Goal: Information Seeking & Learning: Learn about a topic

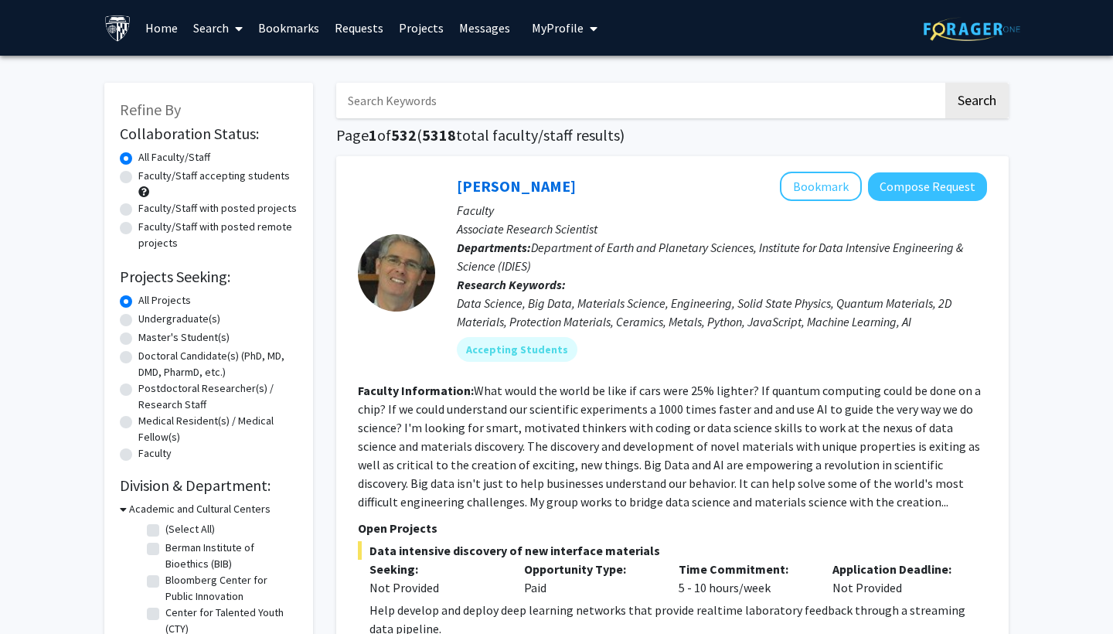
click at [138, 322] on label "Undergraduate(s)" at bounding box center [179, 319] width 82 height 16
click at [138, 321] on input "Undergraduate(s)" at bounding box center [143, 316] width 10 height 10
radio input "true"
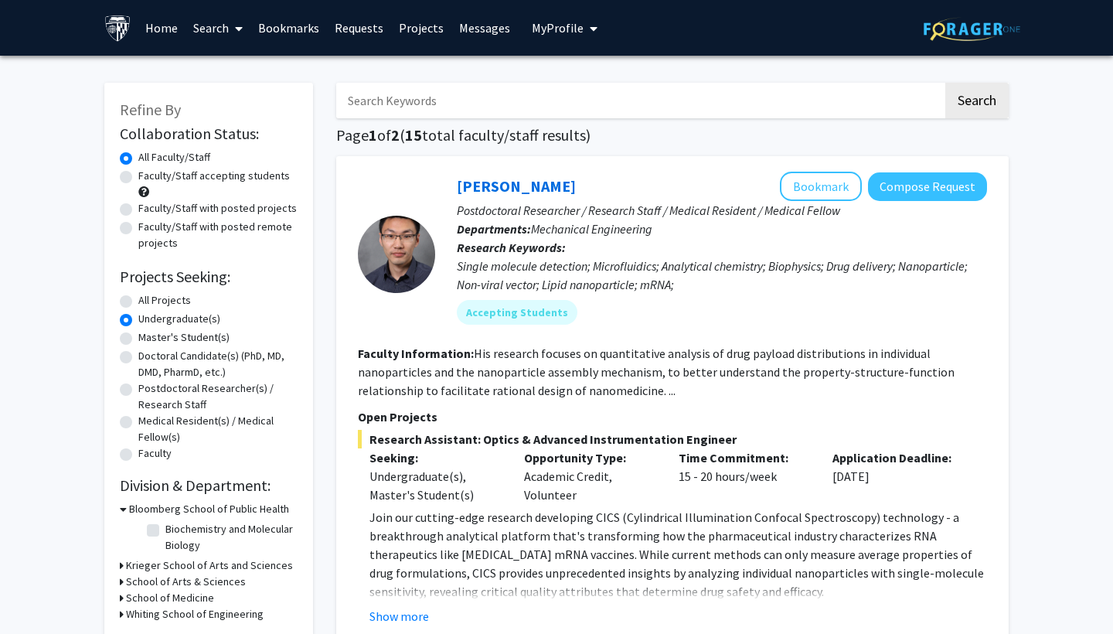
click at [569, 255] on p "Research Keywords: Single molecule detection; Microfluidics; Analytical chemist…" at bounding box center [722, 266] width 530 height 56
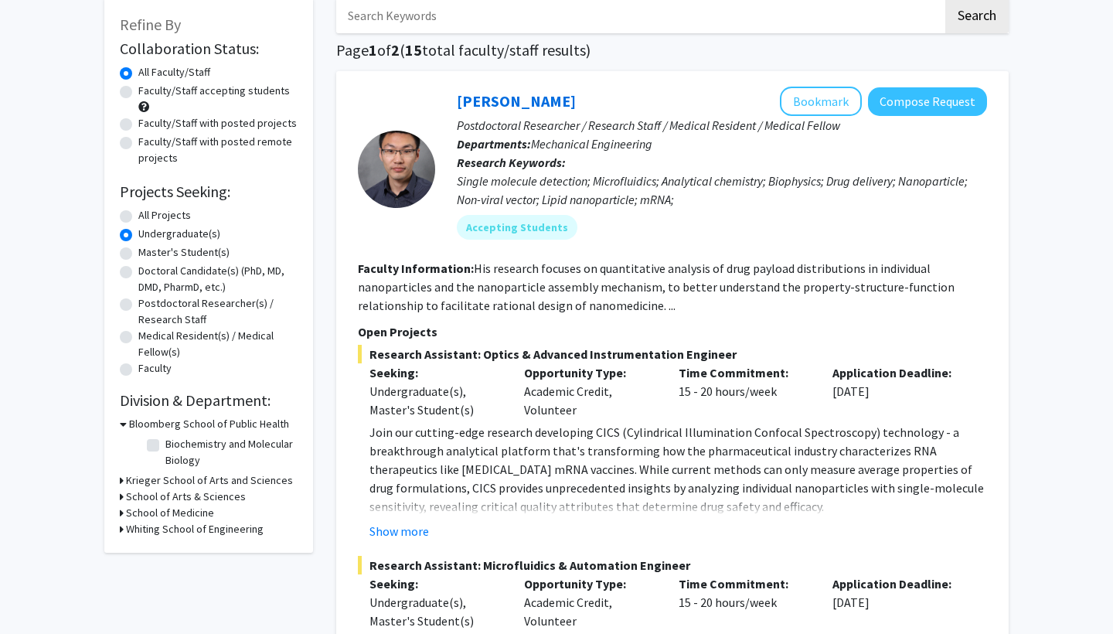
scroll to position [83, 0]
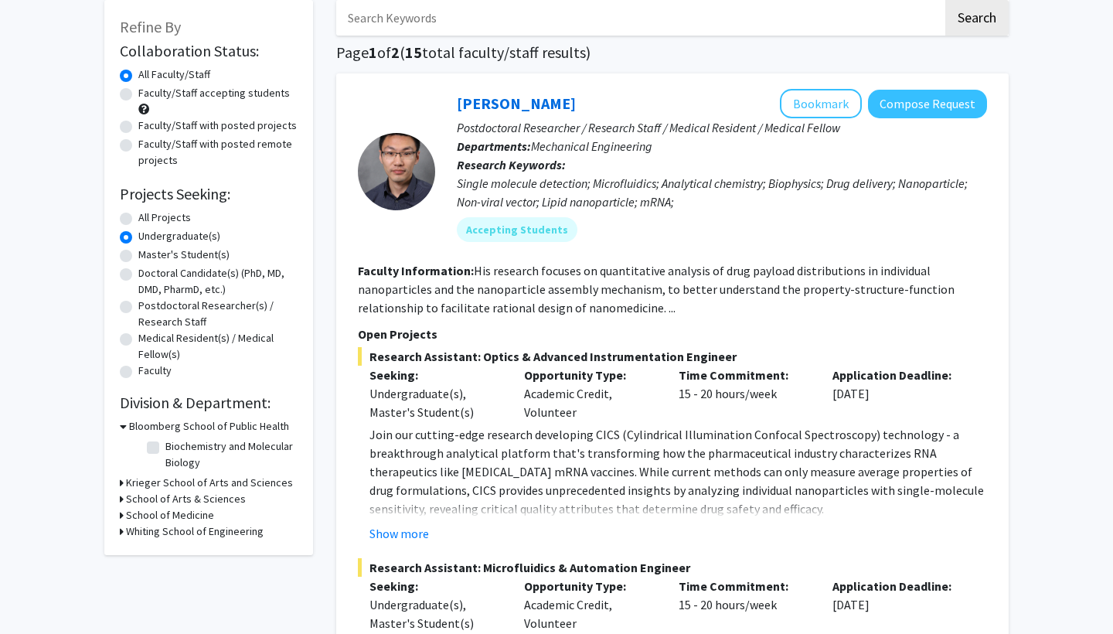
click at [821, 305] on section "Faculty Information: His research focuses on quantitative analysis of drug payl…" at bounding box center [672, 289] width 629 height 56
drag, startPoint x: 821, startPoint y: 305, endPoint x: 748, endPoint y: 305, distance: 73.4
click at [748, 305] on section "Faculty Information: His research focuses on quantitative analysis of drug payl…" at bounding box center [672, 289] width 629 height 56
click at [648, 317] on section "Faculty Information: His research focuses on quantitative analysis of drug payl…" at bounding box center [672, 289] width 629 height 56
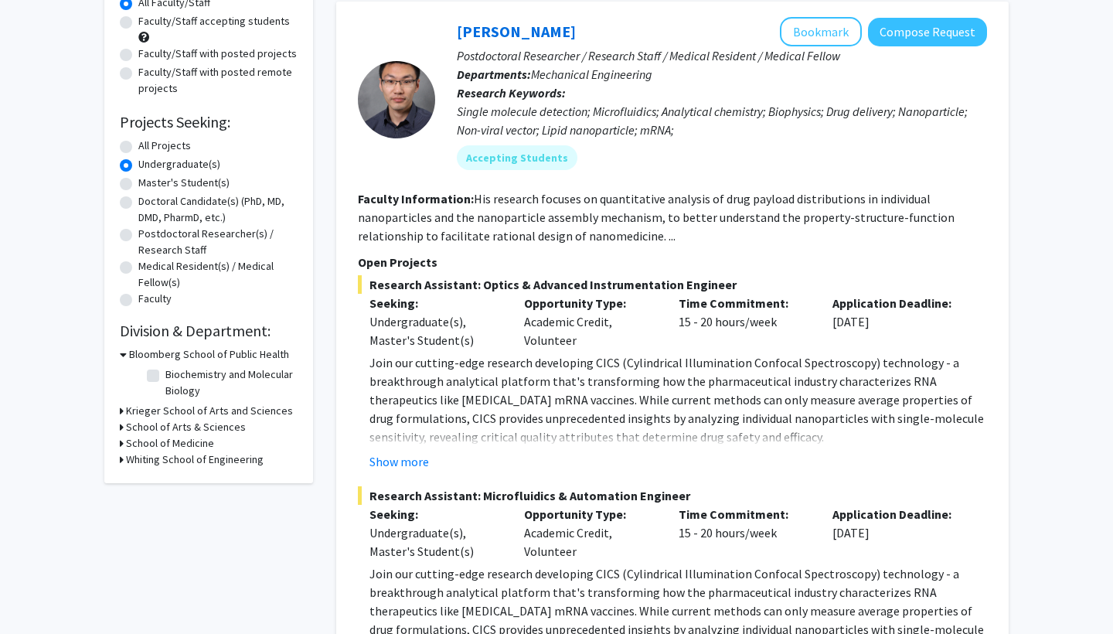
scroll to position [170, 0]
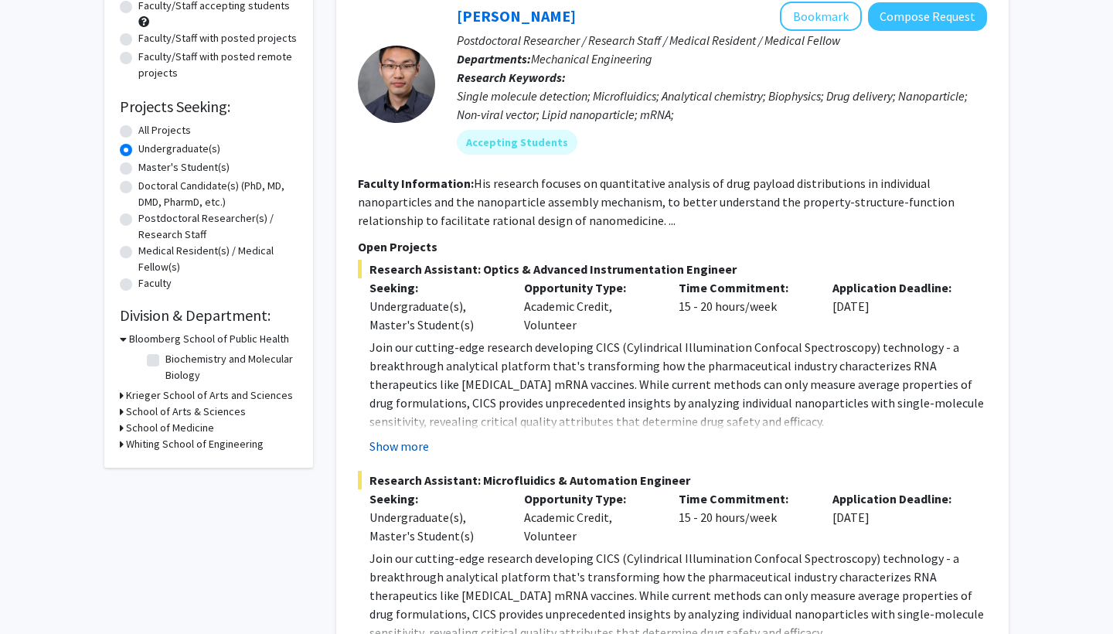
click at [416, 453] on button "Show more" at bounding box center [400, 446] width 60 height 19
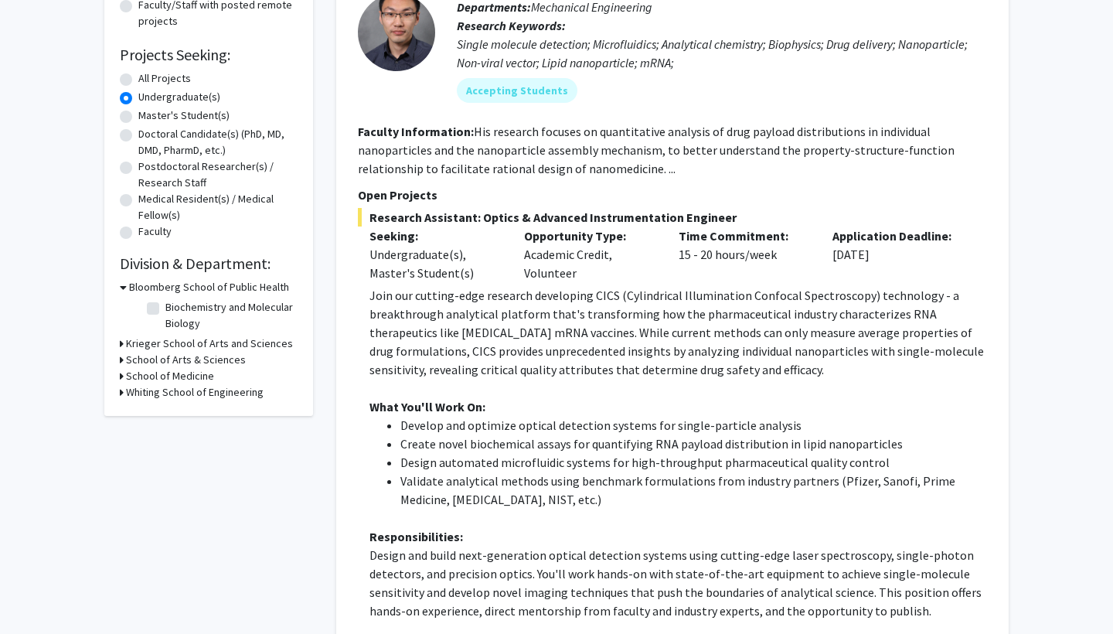
scroll to position [227, 0]
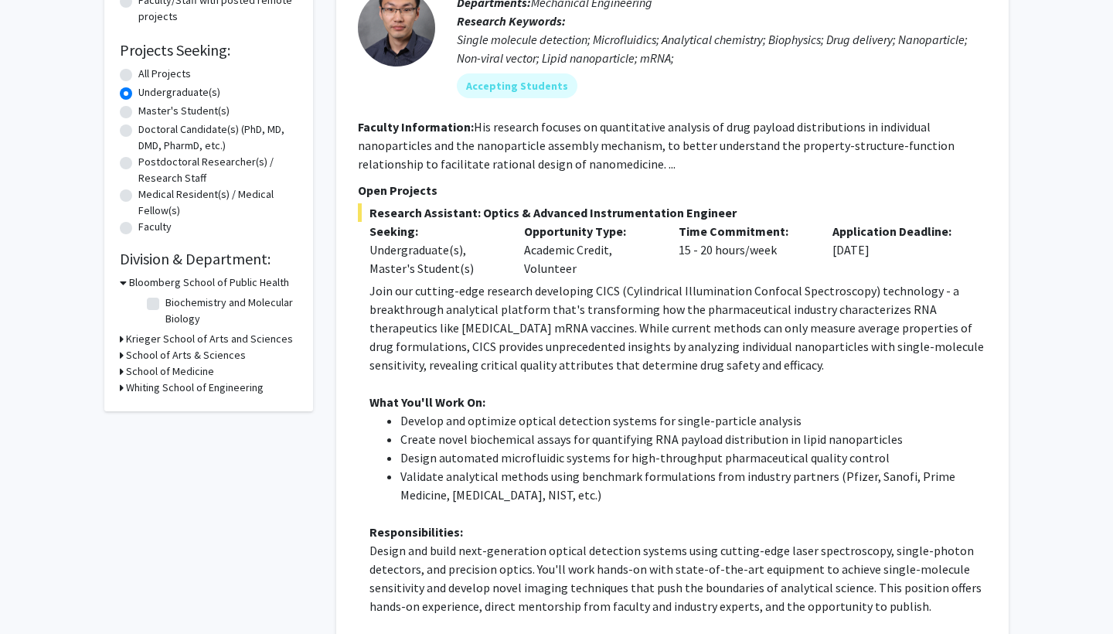
click at [416, 453] on li "Design automated microfluidic systems for high-throughput pharmaceutical qualit…" at bounding box center [693, 457] width 587 height 19
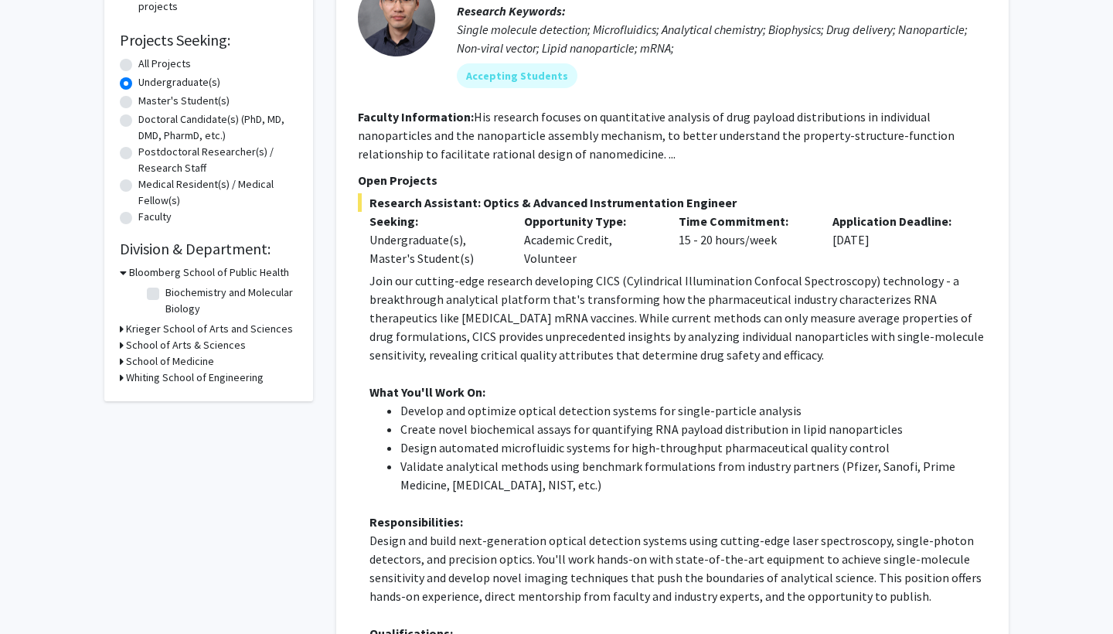
scroll to position [246, 0]
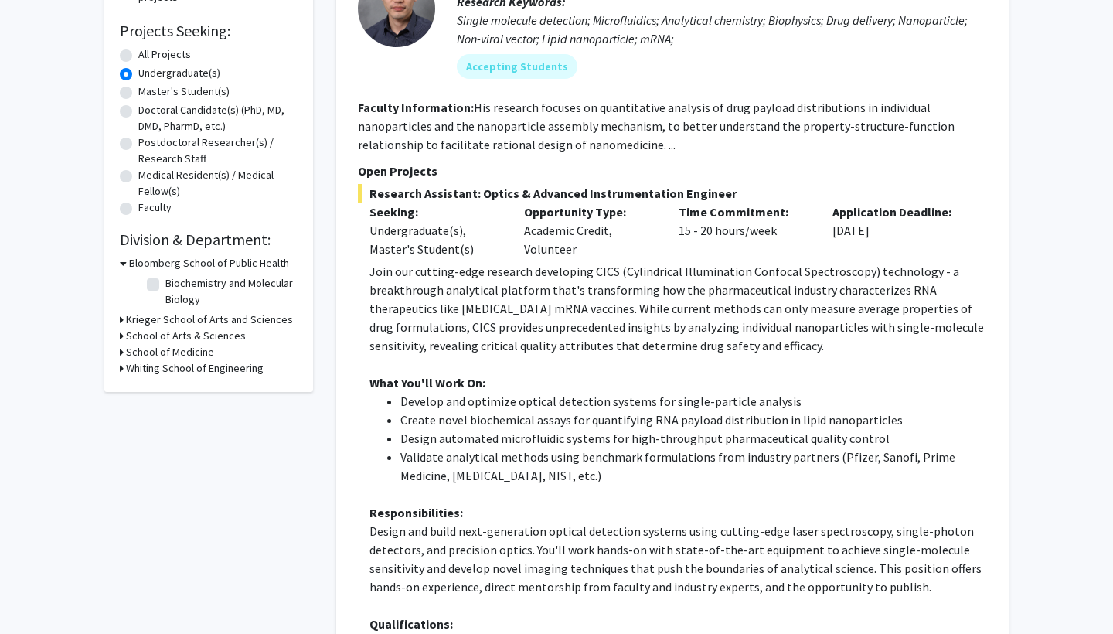
click at [416, 453] on li "Validate analytical methods using benchmark formulations from industry partners…" at bounding box center [693, 466] width 587 height 37
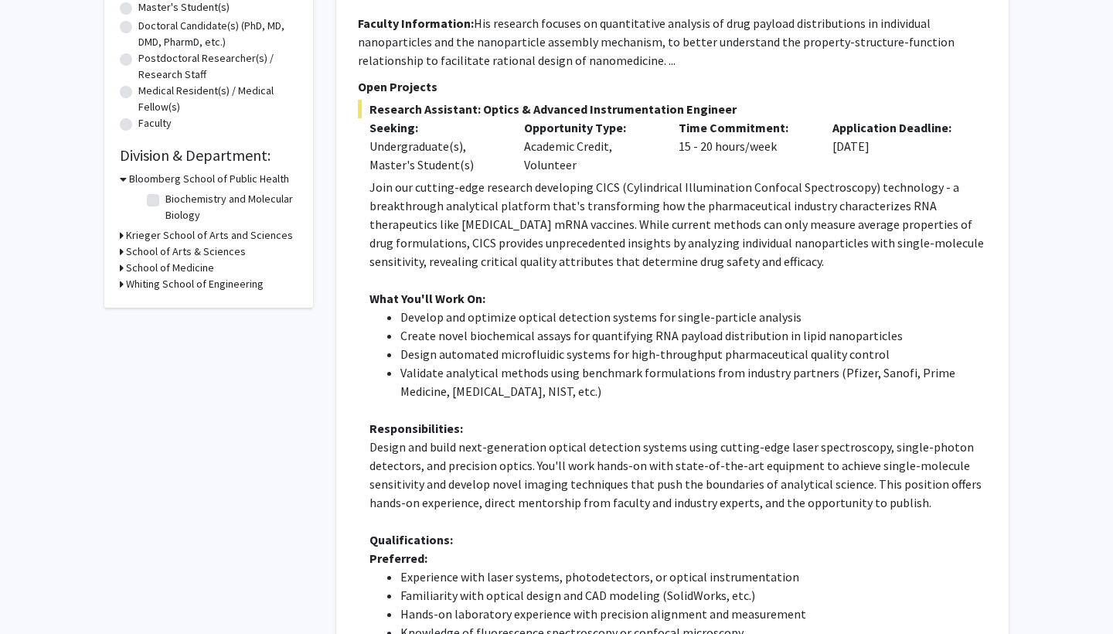
scroll to position [351, 0]
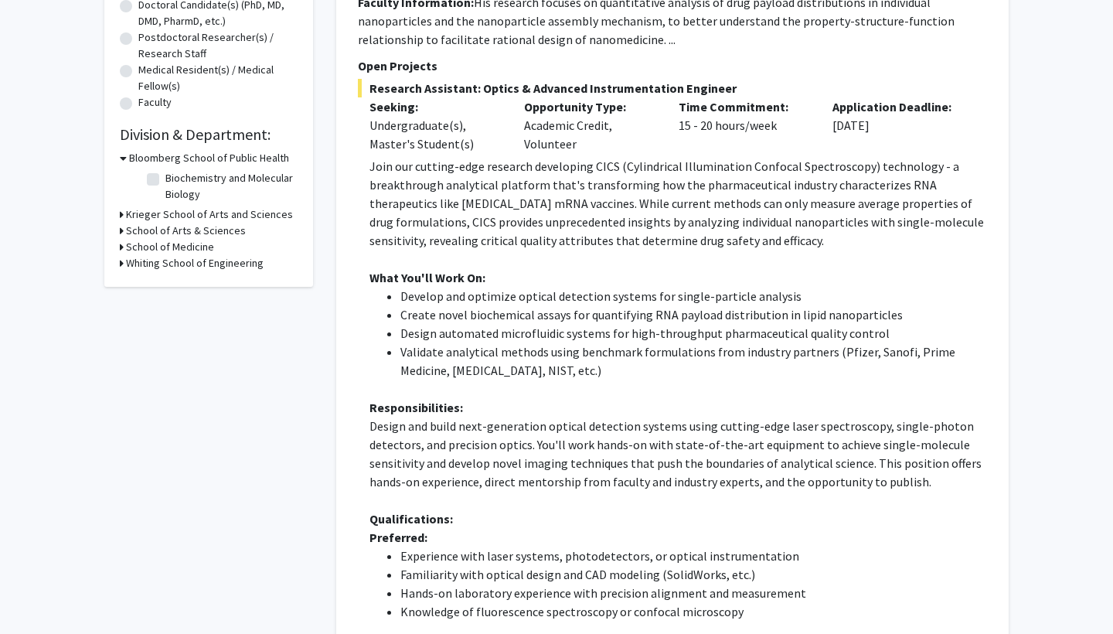
click at [416, 453] on p "Design and build next-generation optical detection systems using cutting-edge l…" at bounding box center [679, 454] width 618 height 74
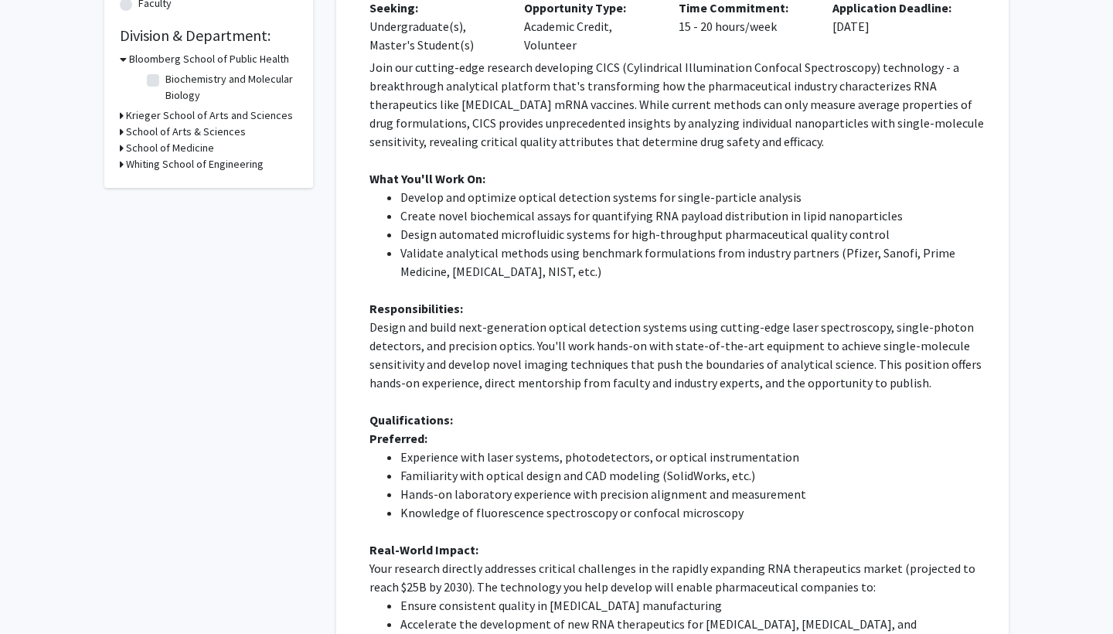
scroll to position [458, 0]
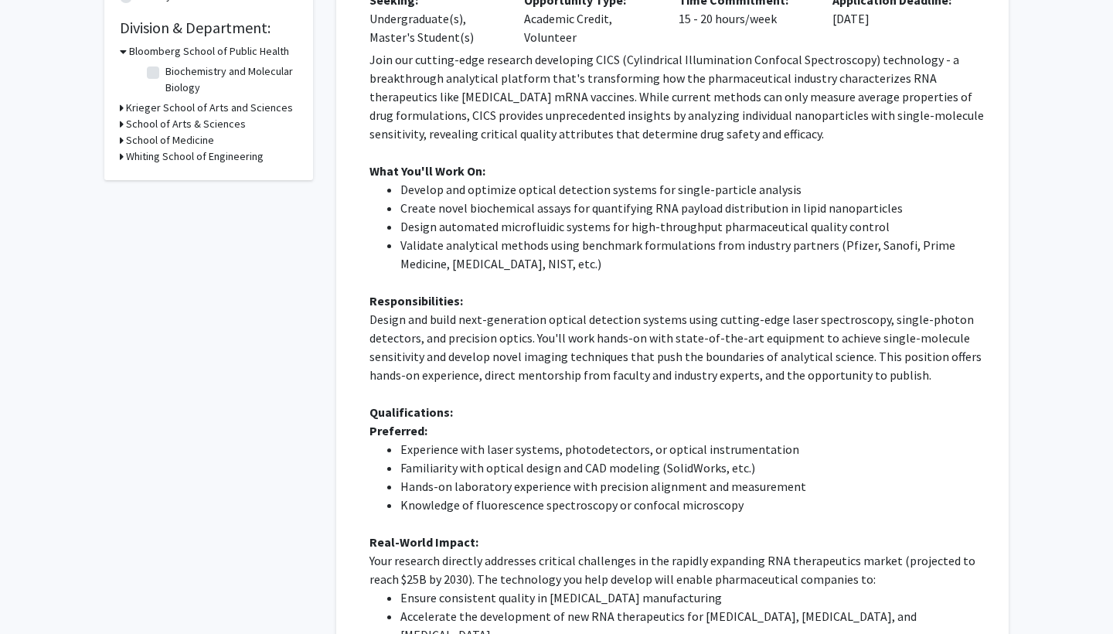
click at [412, 453] on li "Experience with laser systems, photodetectors, or optical instrumentation" at bounding box center [693, 449] width 587 height 19
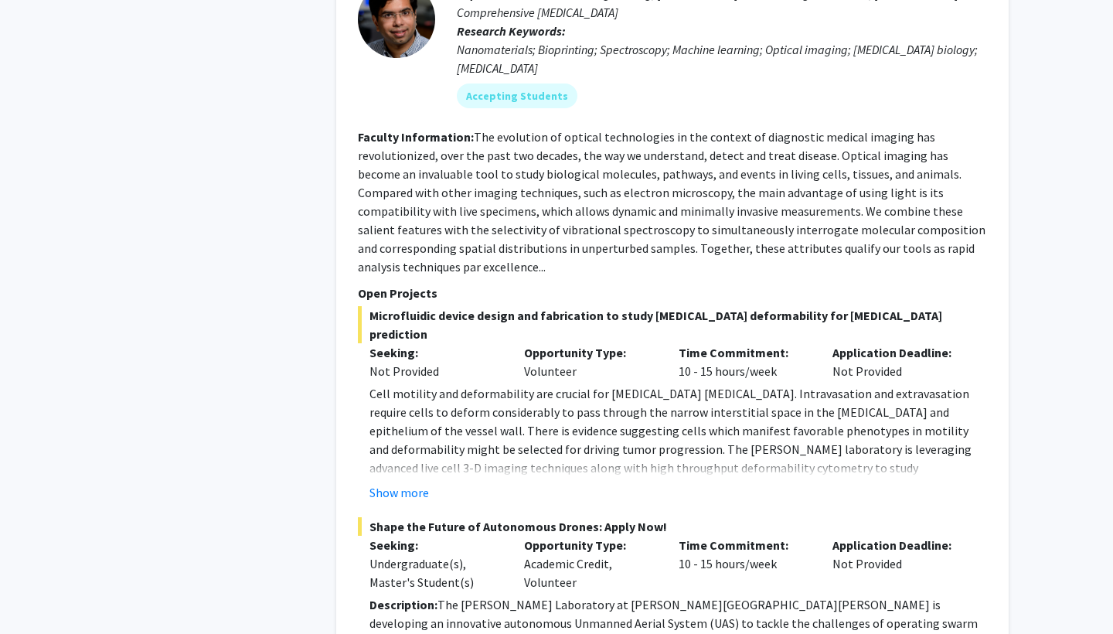
scroll to position [1858, 0]
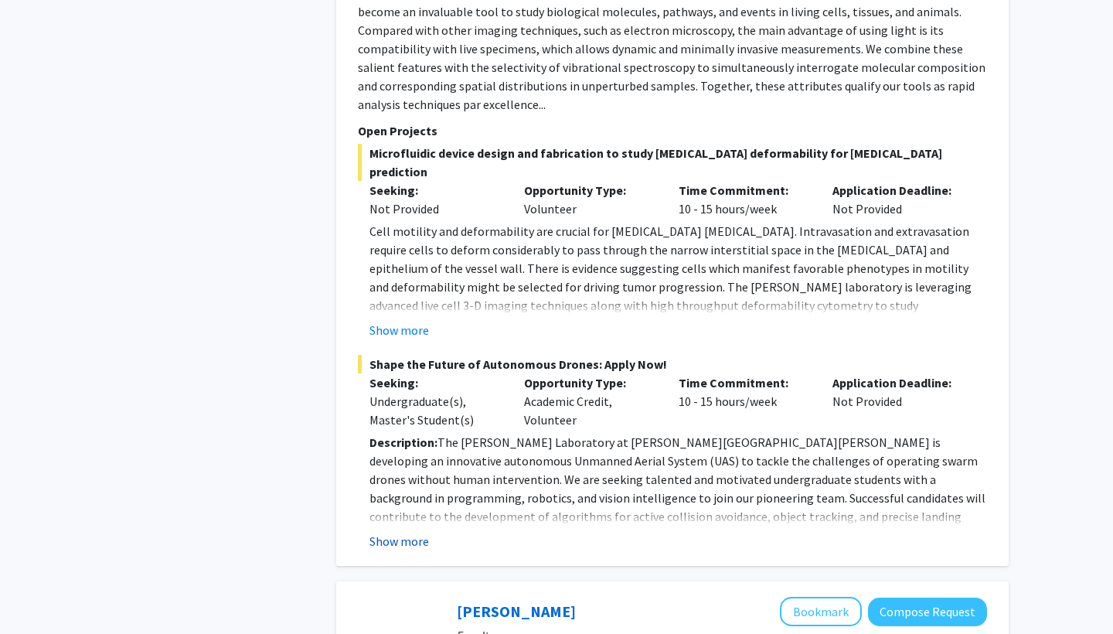
click at [401, 532] on button "Show more" at bounding box center [400, 541] width 60 height 19
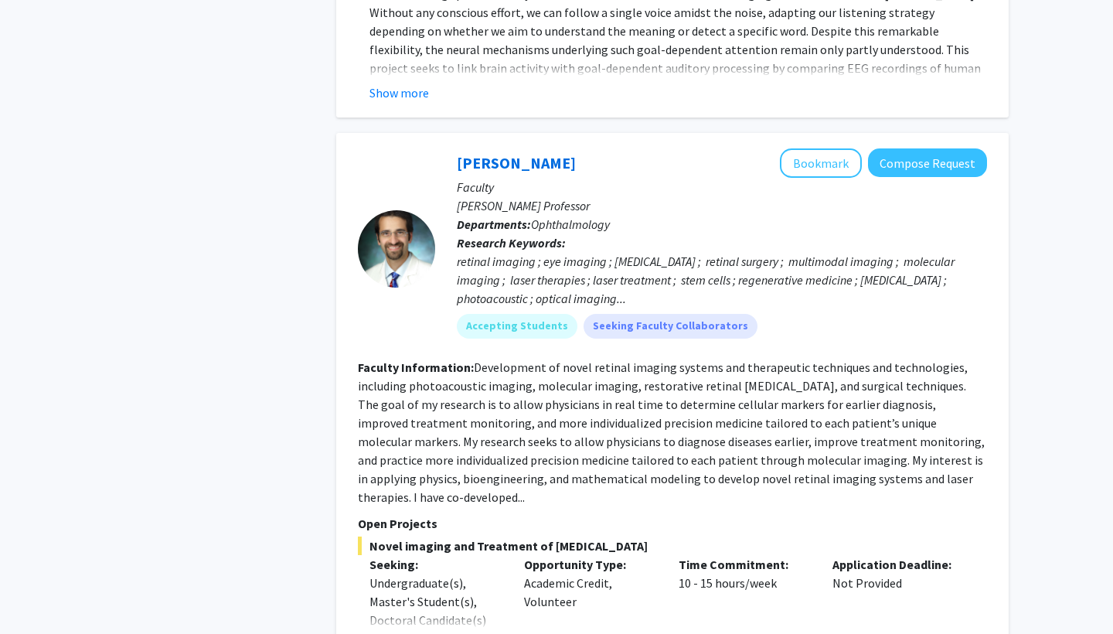
scroll to position [4236, 0]
